Goal: Information Seeking & Learning: Learn about a topic

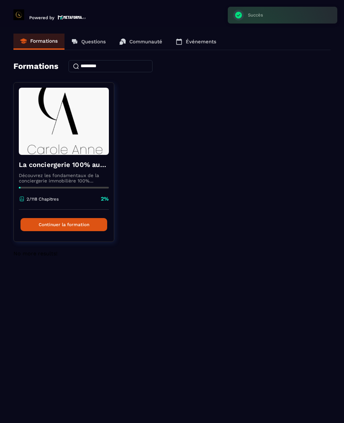
click at [67, 231] on button "Continuer la formation" at bounding box center [63, 224] width 87 height 13
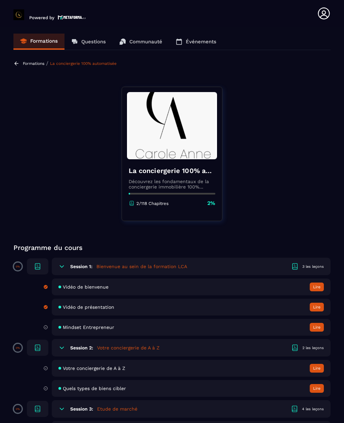
click at [310, 264] on div "3 les leçons" at bounding box center [312, 266] width 21 height 5
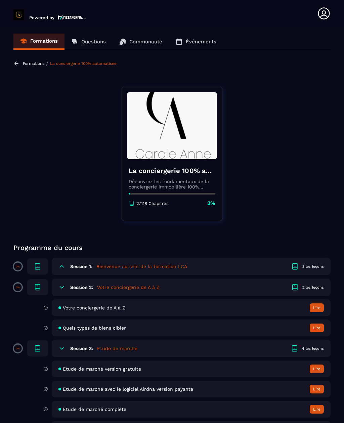
click at [60, 265] on icon at bounding box center [61, 266] width 7 height 7
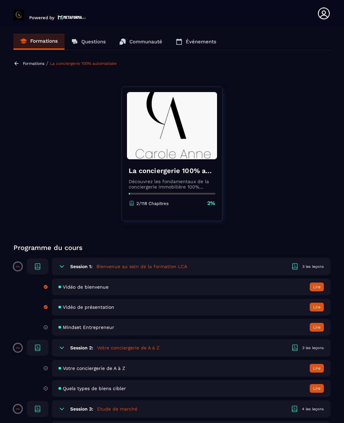
click at [91, 267] on h6 "Session 1:" at bounding box center [81, 266] width 22 height 5
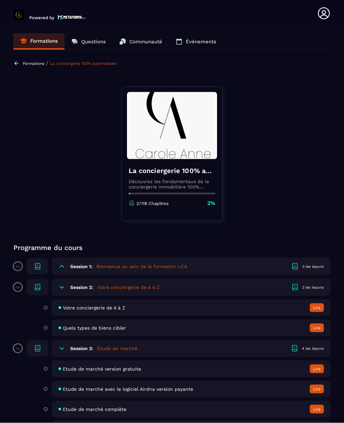
scroll to position [21, 0]
click at [159, 263] on h5 "Bienvenue au sein de la formation LCA" at bounding box center [141, 266] width 91 height 7
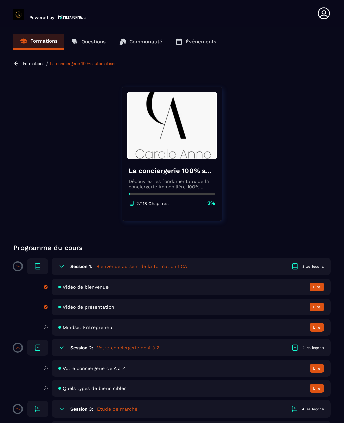
click at [125, 344] on h5 "Votre conciergerie de A à Z" at bounding box center [128, 347] width 62 height 7
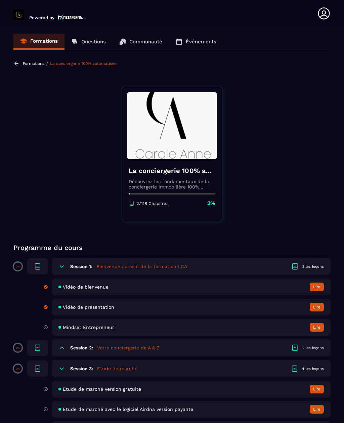
click at [125, 339] on div "Session 2: Votre conciergerie de A à Z 2 les leçons" at bounding box center [191, 347] width 279 height 17
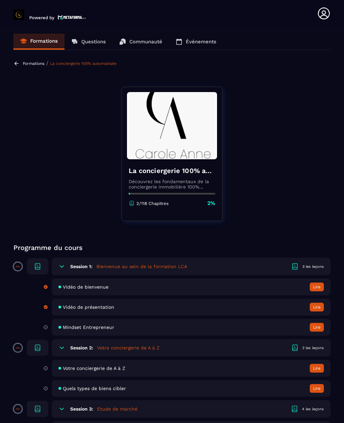
click at [128, 360] on div "Votre conciergerie de A à Z [GEOGRAPHIC_DATA]" at bounding box center [191, 368] width 279 height 17
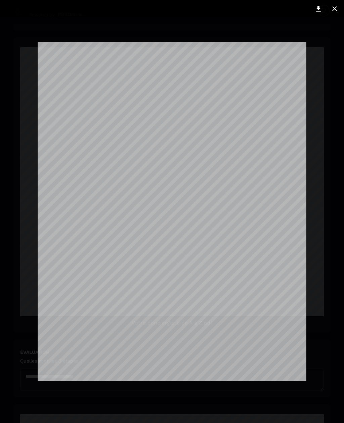
click at [334, 6] on icon at bounding box center [334, 9] width 8 height 8
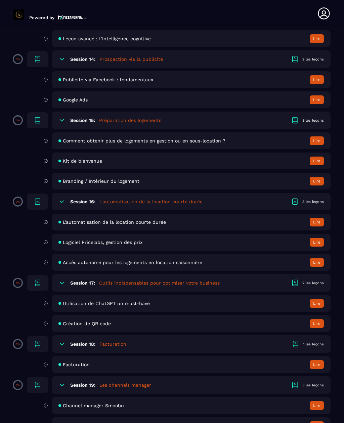
scroll to position [1284, 0]
click at [343, 217] on html "Powered by Demba N diaye [EMAIL_ADDRESS][DOMAIN_NAME] Formations Questions Comm…" at bounding box center [172, 211] width 344 height 423
